Goal: Task Accomplishment & Management: Manage account settings

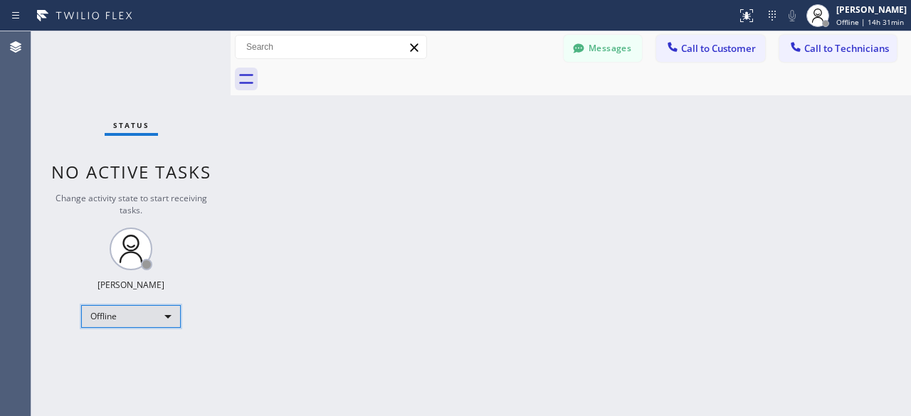
click at [169, 312] on div "Offline" at bounding box center [131, 316] width 100 height 23
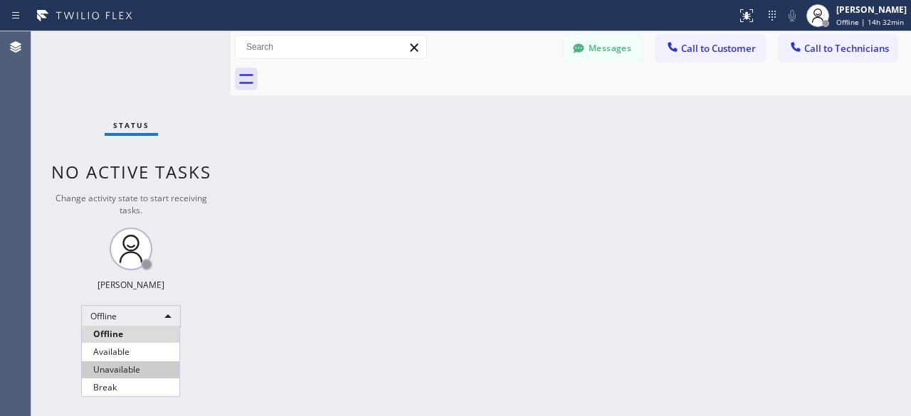
click at [137, 368] on li "Unavailable" at bounding box center [130, 369] width 97 height 17
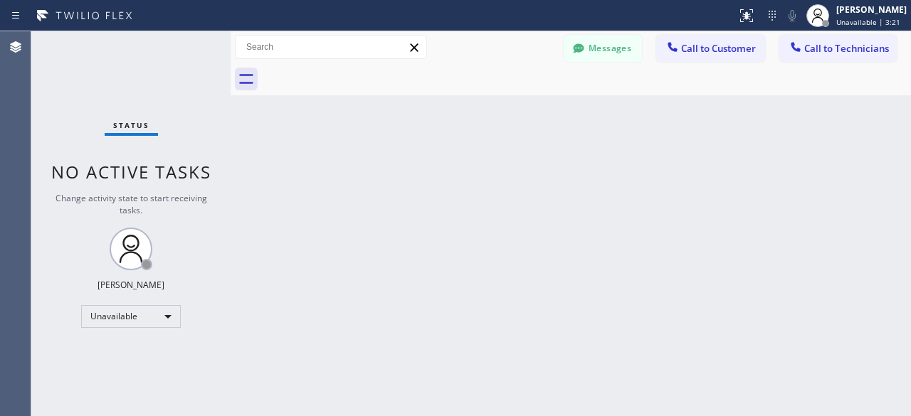
click at [72, 89] on div "Status No active tasks Change activity state to start receiving tasks. [PERSON_…" at bounding box center [130, 223] width 199 height 385
click at [68, 78] on div "Status No active tasks Change activity state to start receiving tasks. [PERSON_…" at bounding box center [130, 223] width 199 height 385
click at [67, 95] on div "Status No active tasks Change activity state to start receiving tasks. [PERSON_…" at bounding box center [130, 223] width 199 height 385
